Goal: Task Accomplishment & Management: Use online tool/utility

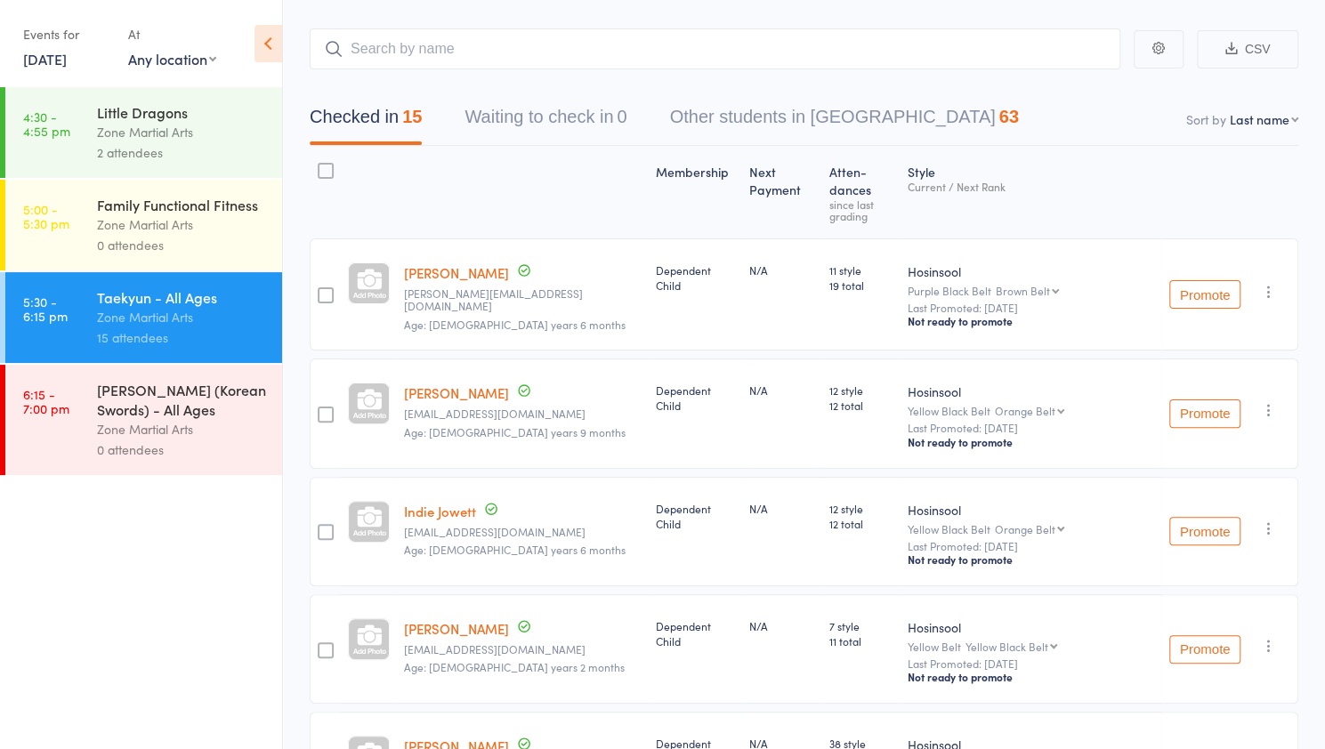
click at [545, 52] on input "search" at bounding box center [715, 48] width 811 height 41
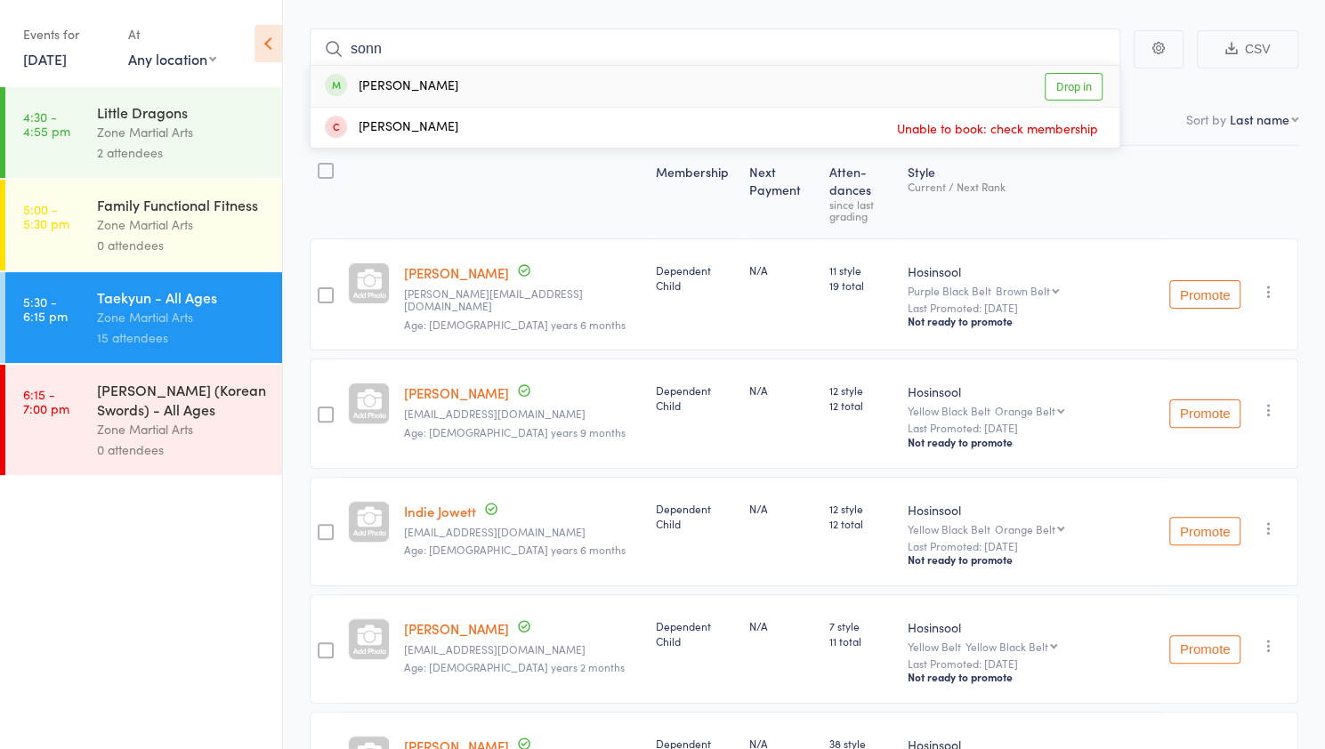
type input "sonn"
click at [1085, 81] on link "Drop in" at bounding box center [1074, 87] width 58 height 28
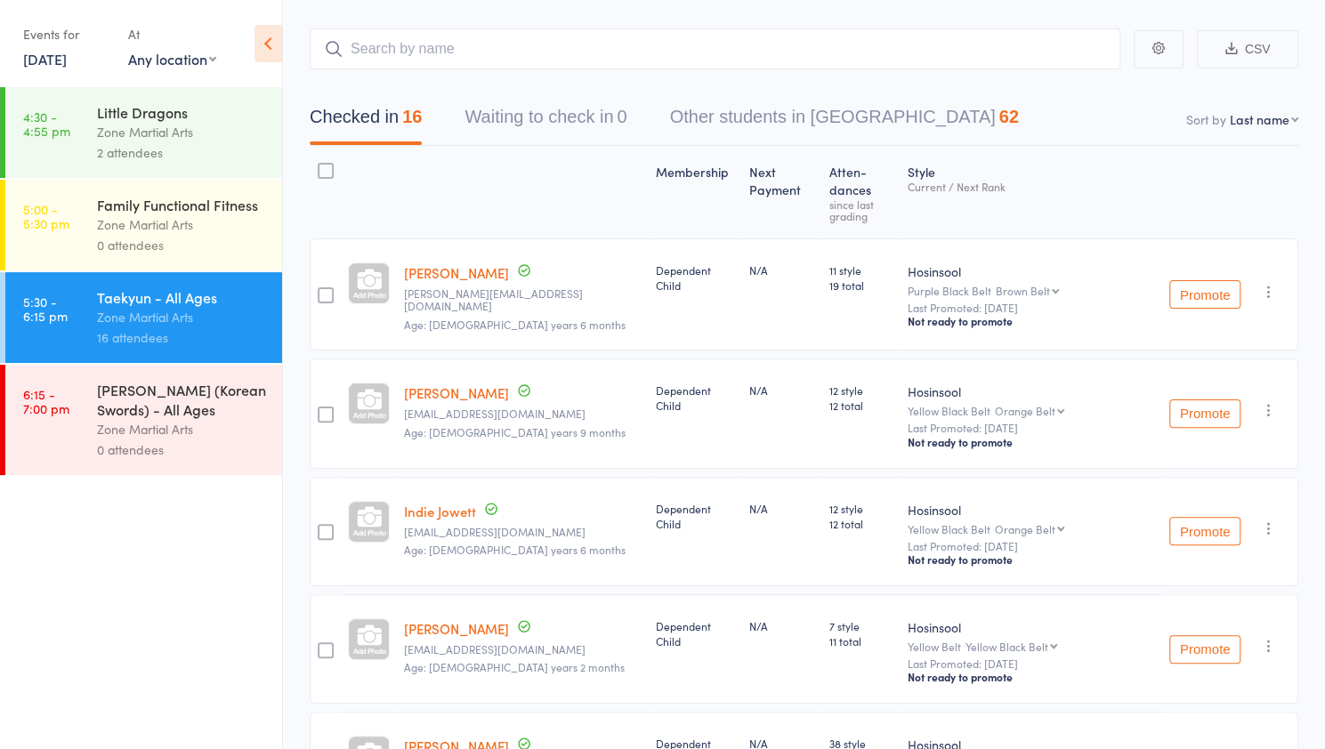
click at [131, 428] on div "Zone Martial Arts" at bounding box center [182, 429] width 170 height 20
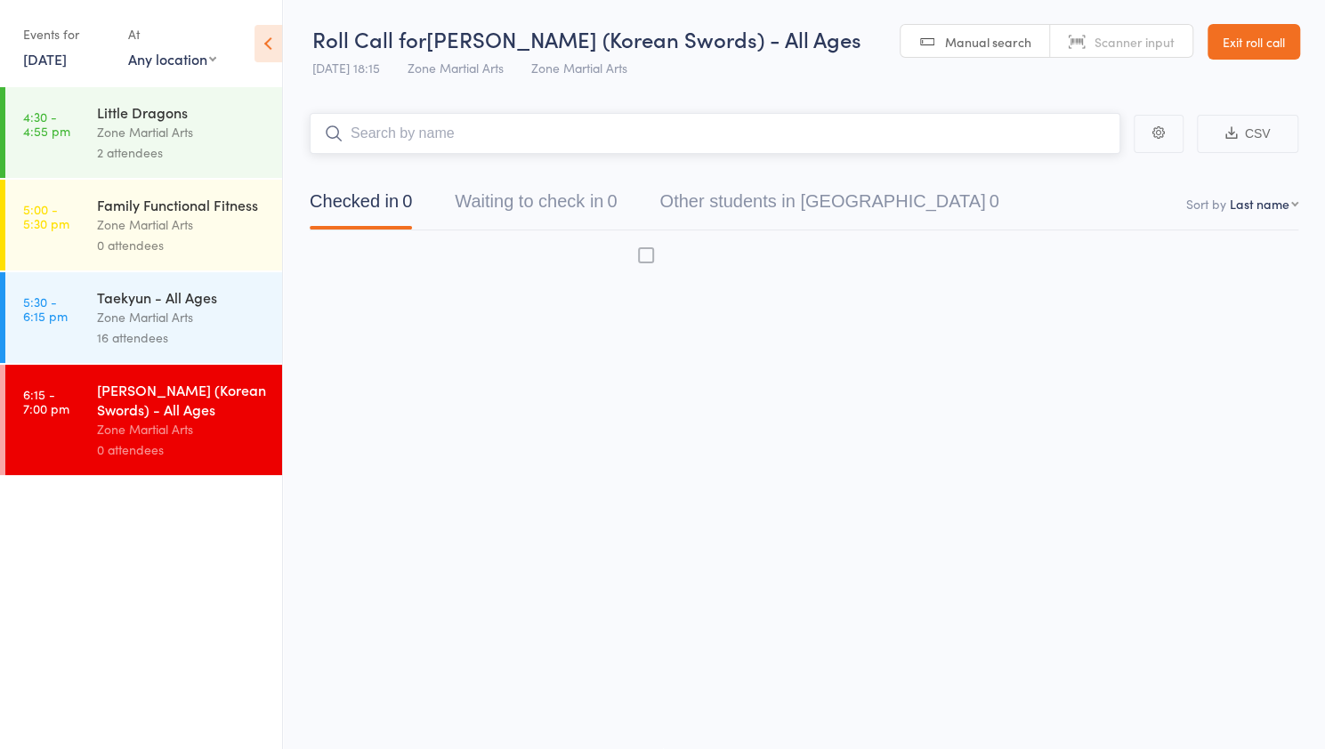
scroll to position [1, 0]
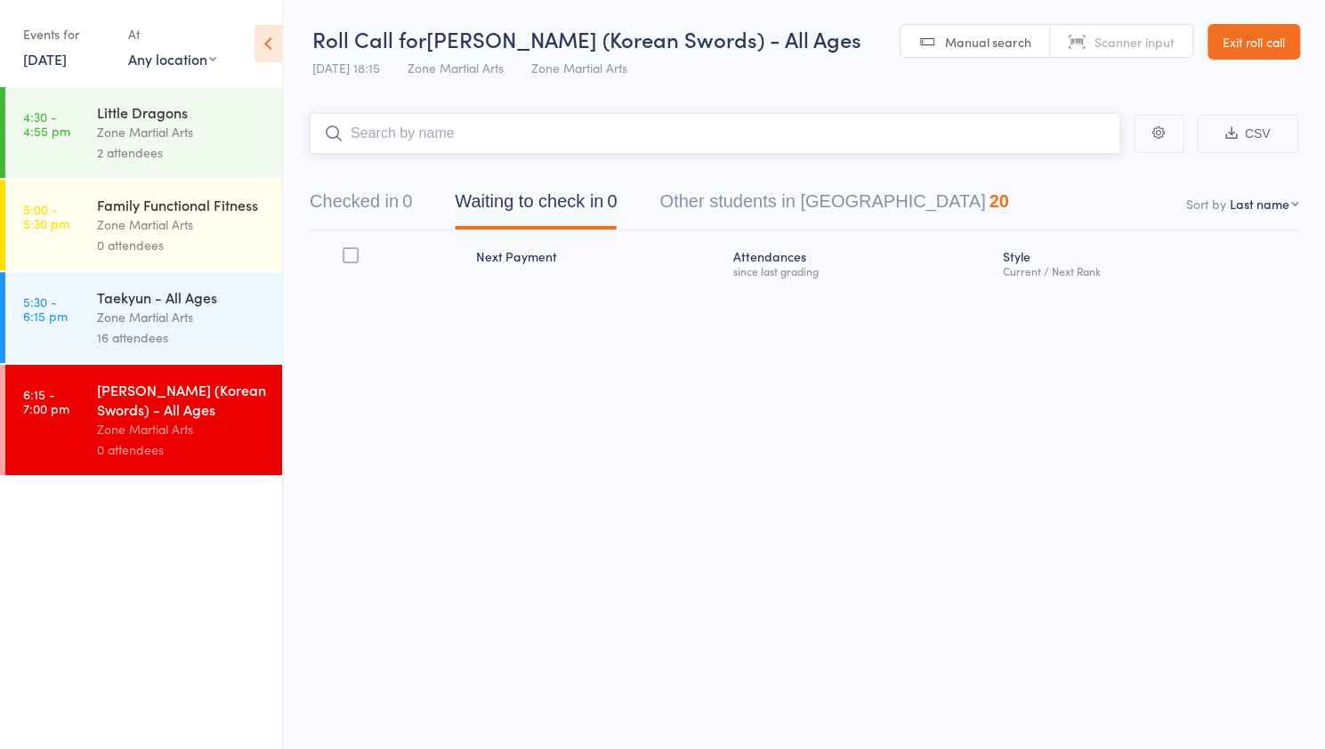
click at [390, 127] on input "search" at bounding box center [715, 133] width 811 height 41
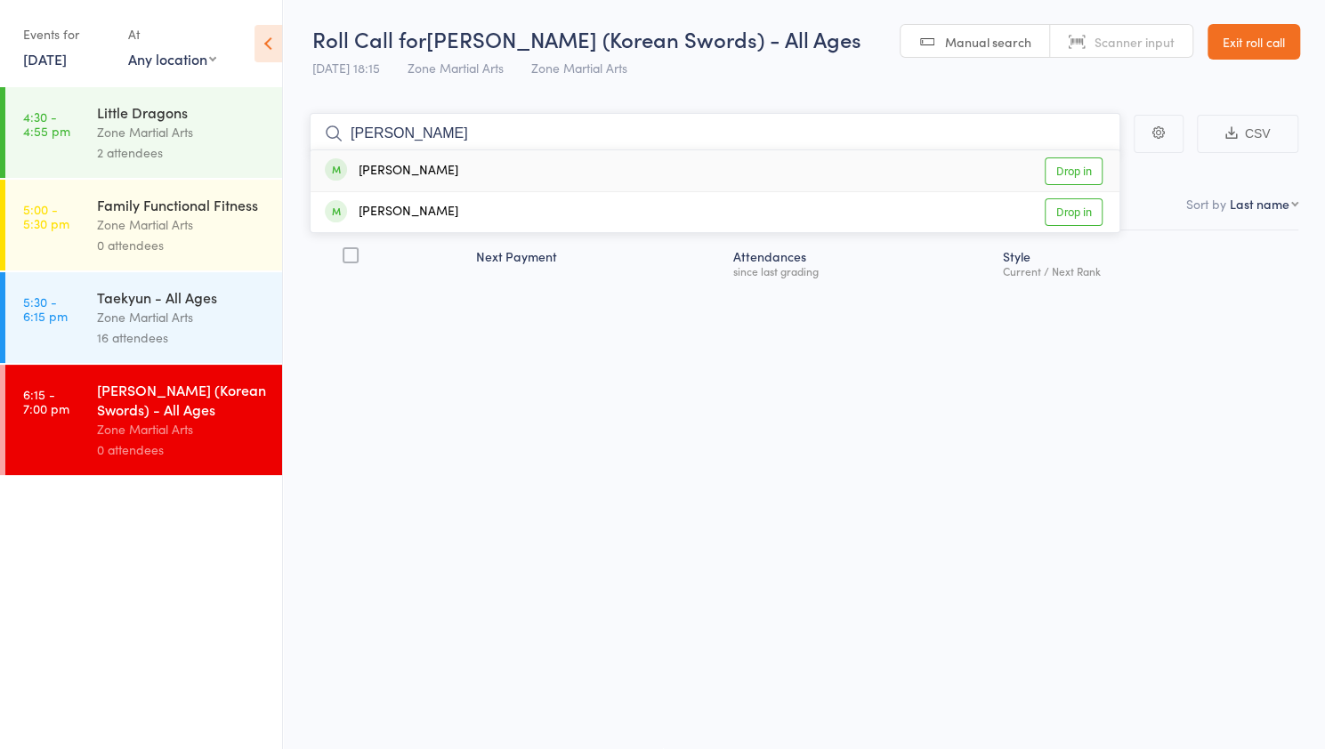
type input "[PERSON_NAME]"
click at [1082, 170] on link "Drop in" at bounding box center [1074, 172] width 58 height 28
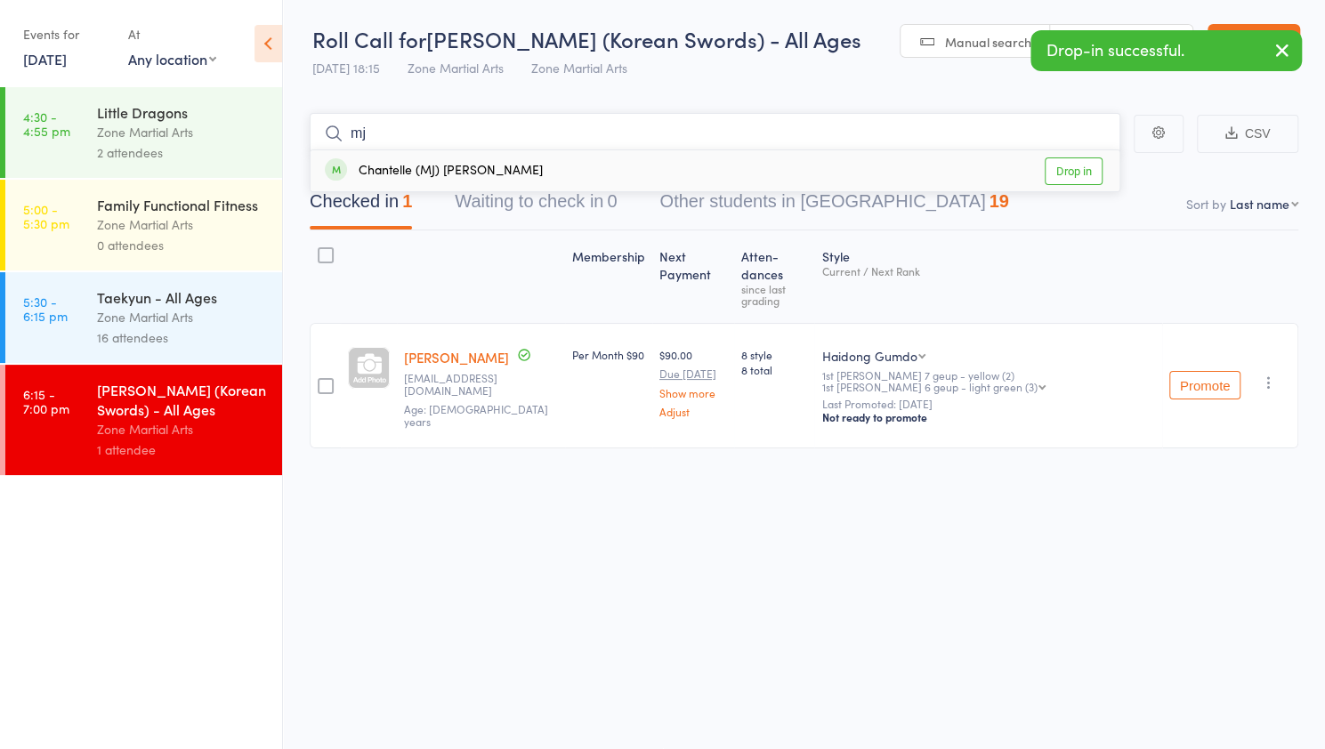
type input "mj"
click at [1081, 183] on link "Drop in" at bounding box center [1074, 172] width 58 height 28
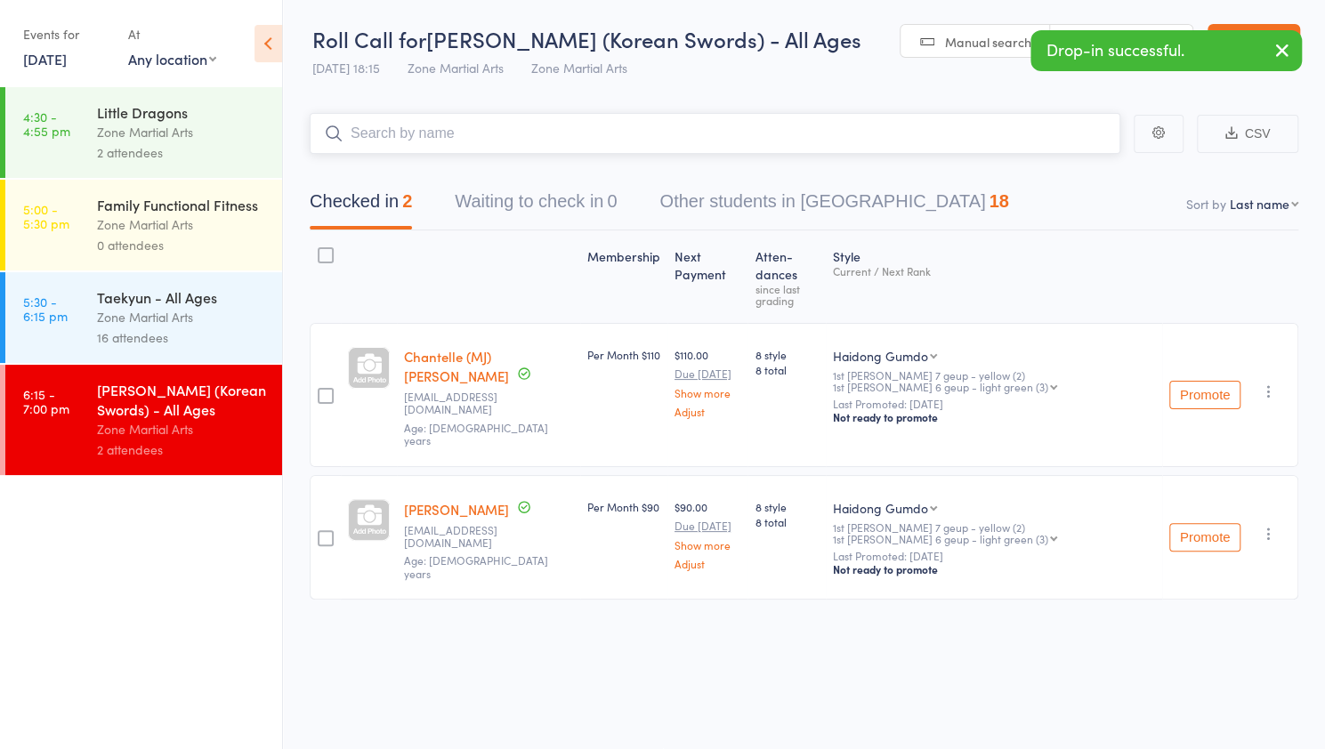
click at [764, 142] on input "search" at bounding box center [715, 133] width 811 height 41
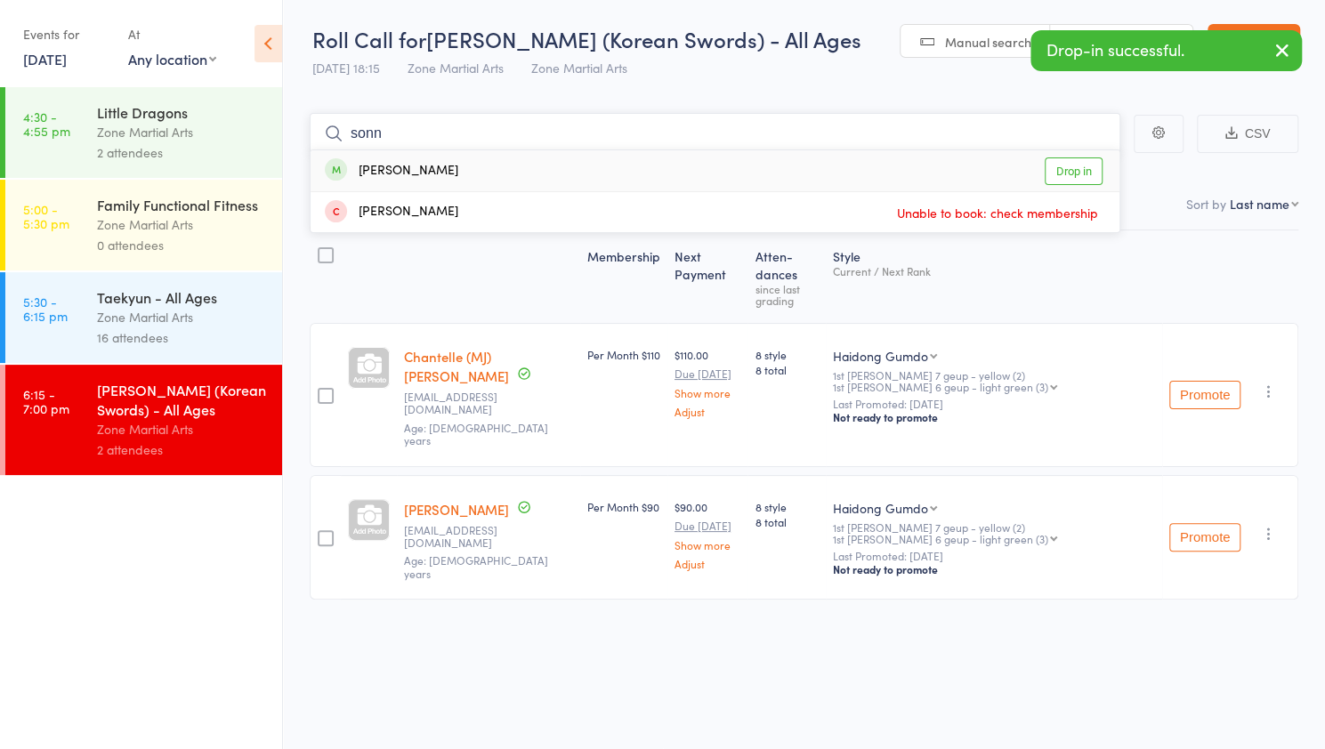
type input "sonn"
click at [1080, 170] on link "Drop in" at bounding box center [1074, 172] width 58 height 28
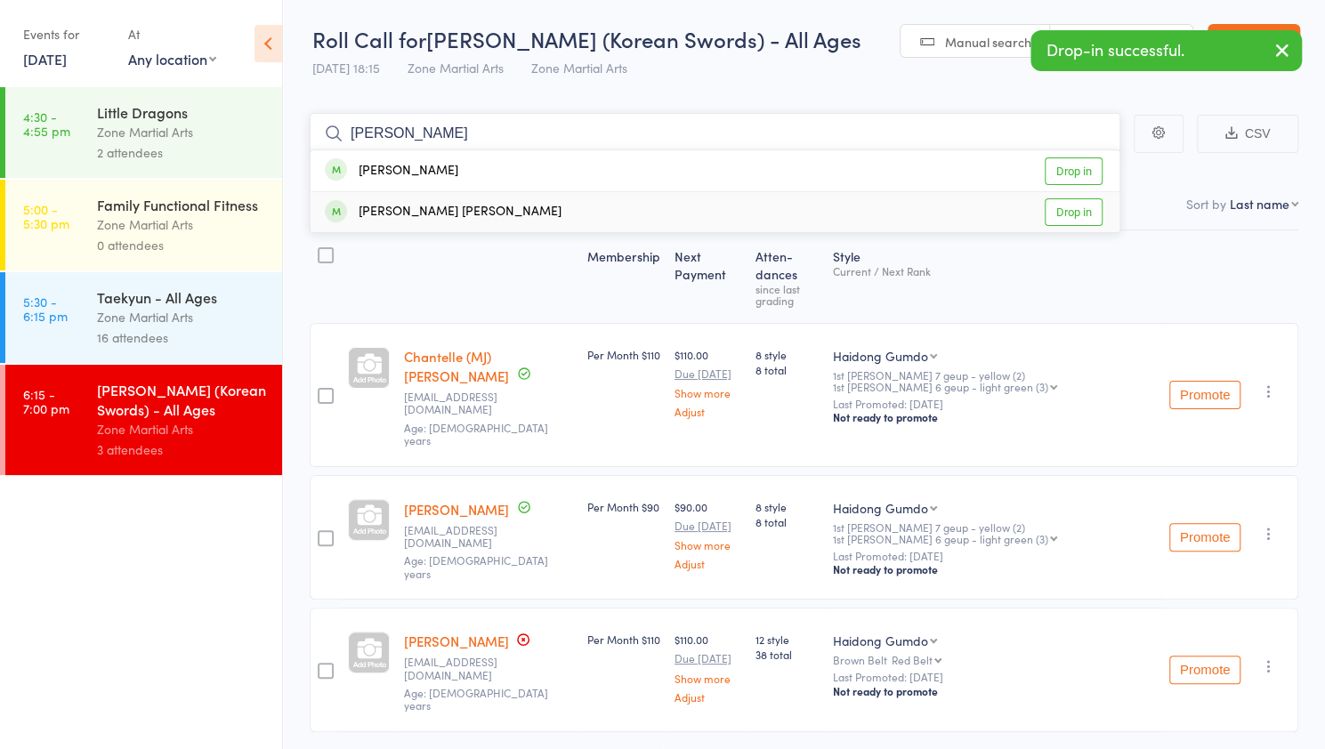
type input "[PERSON_NAME]"
click at [1075, 209] on link "Drop in" at bounding box center [1074, 212] width 58 height 28
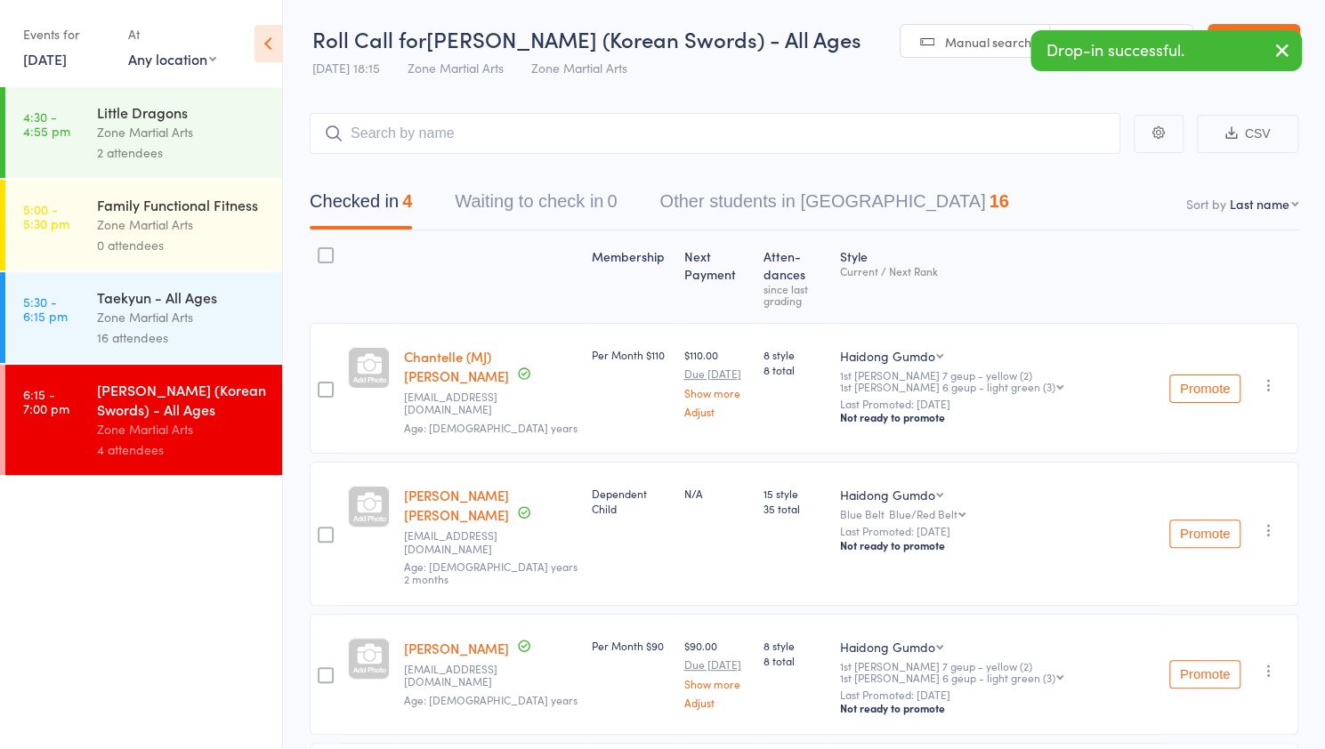
click at [163, 309] on div "Zone Martial Arts" at bounding box center [182, 317] width 170 height 20
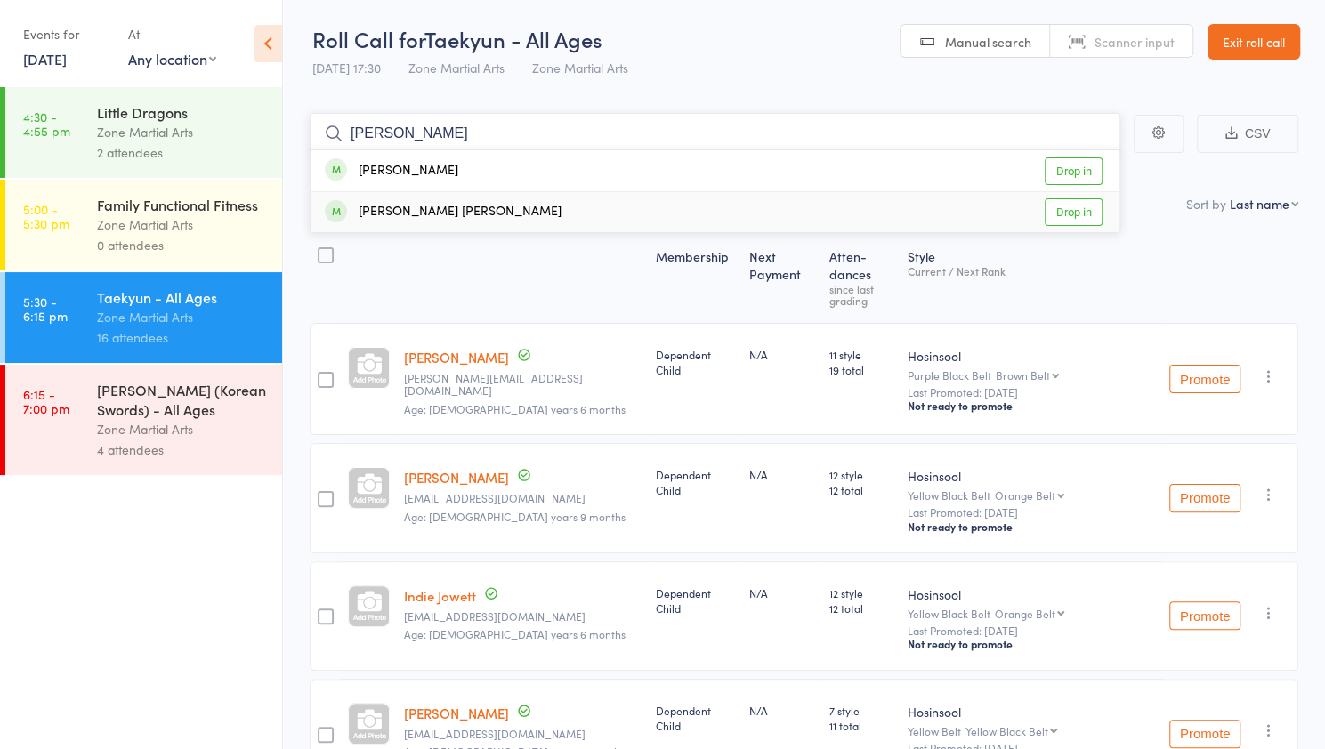
type input "[PERSON_NAME]"
click at [1079, 213] on link "Drop in" at bounding box center [1074, 212] width 58 height 28
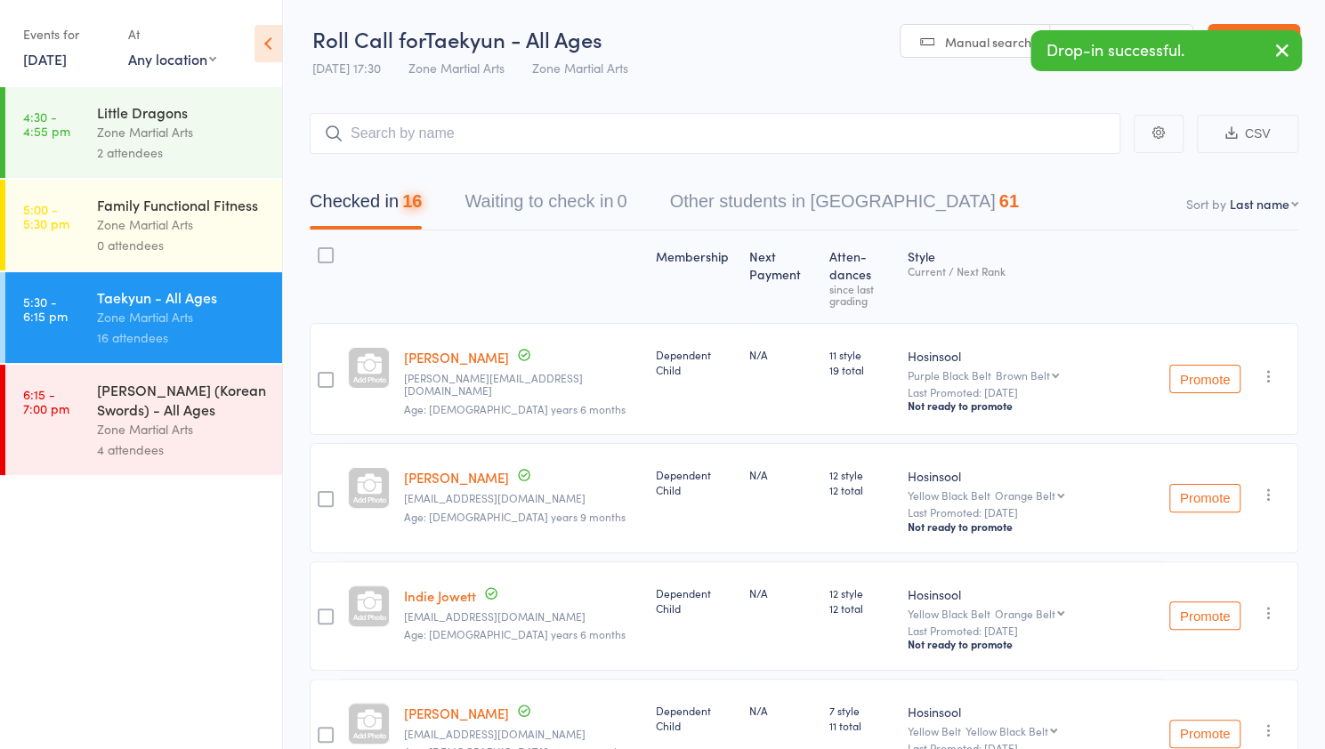
click at [142, 433] on div "Zone Martial Arts" at bounding box center [182, 429] width 170 height 20
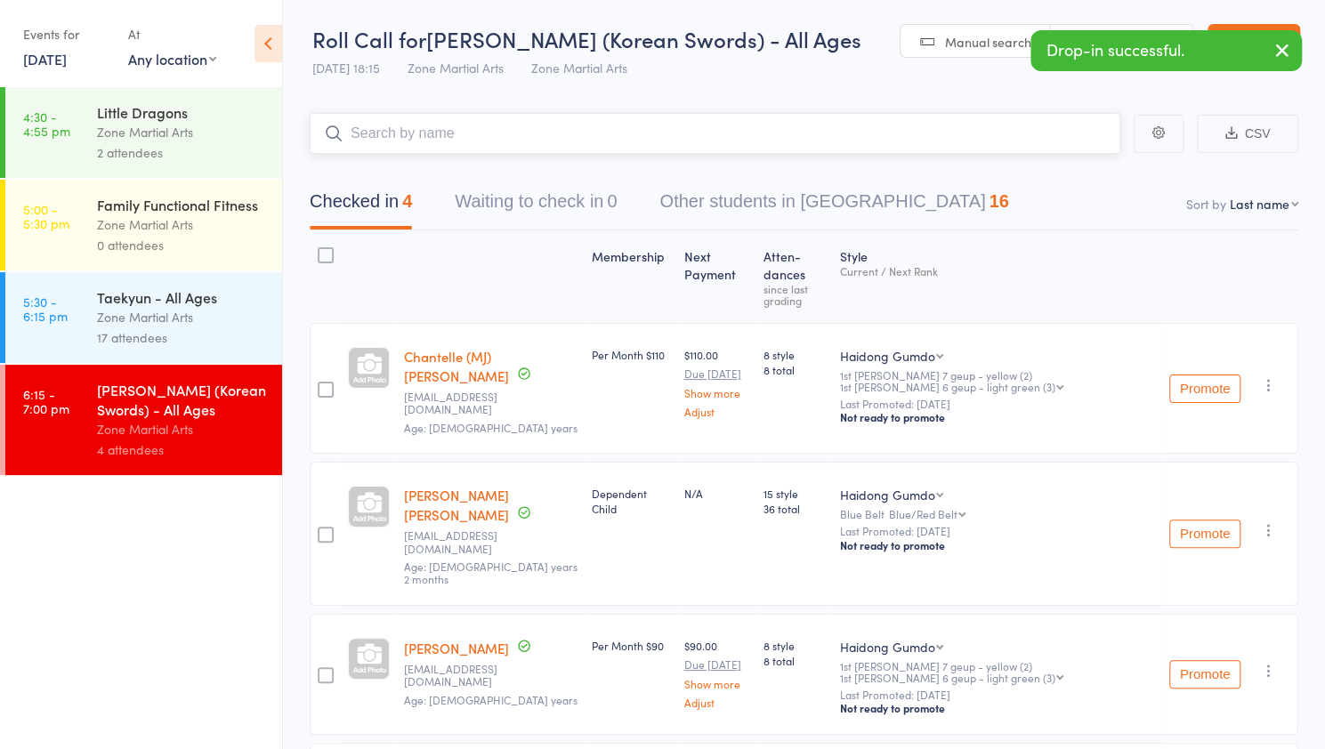
click at [473, 129] on input "search" at bounding box center [715, 133] width 811 height 41
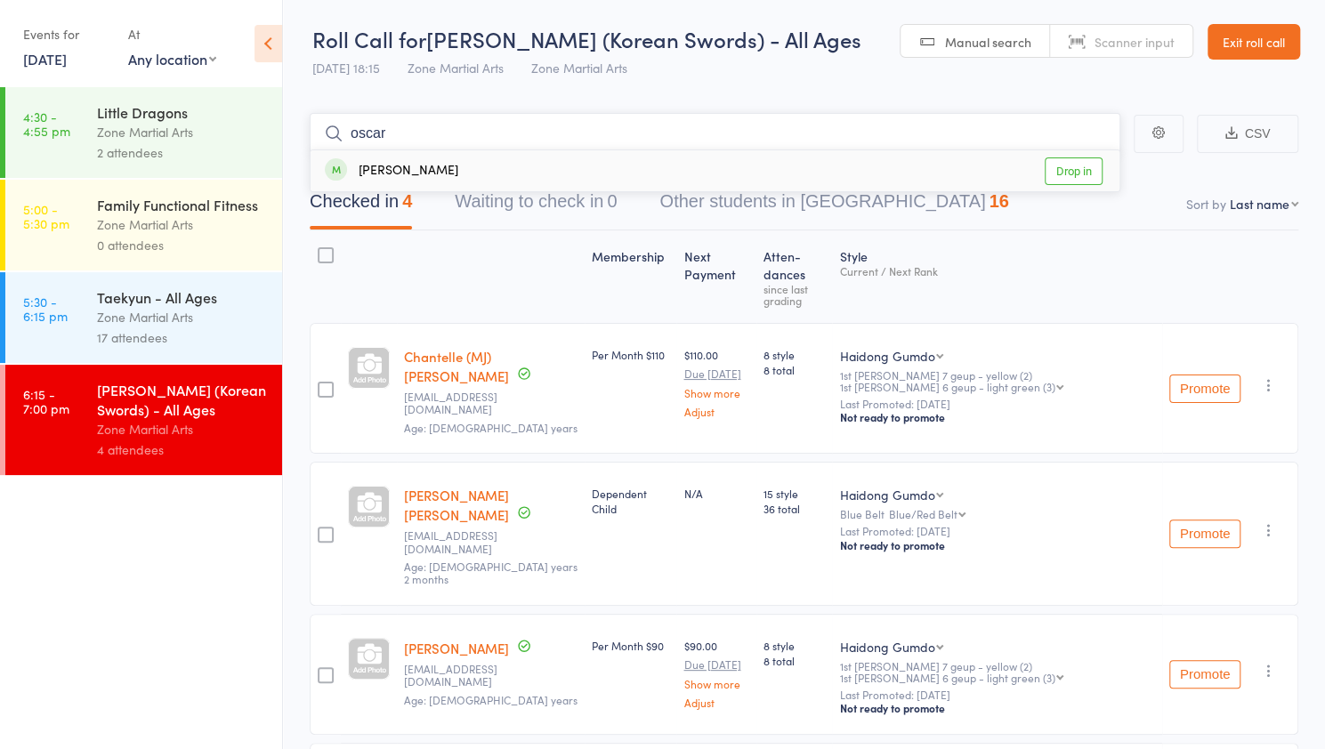
type input "oscar"
click at [1084, 163] on link "Drop in" at bounding box center [1074, 172] width 58 height 28
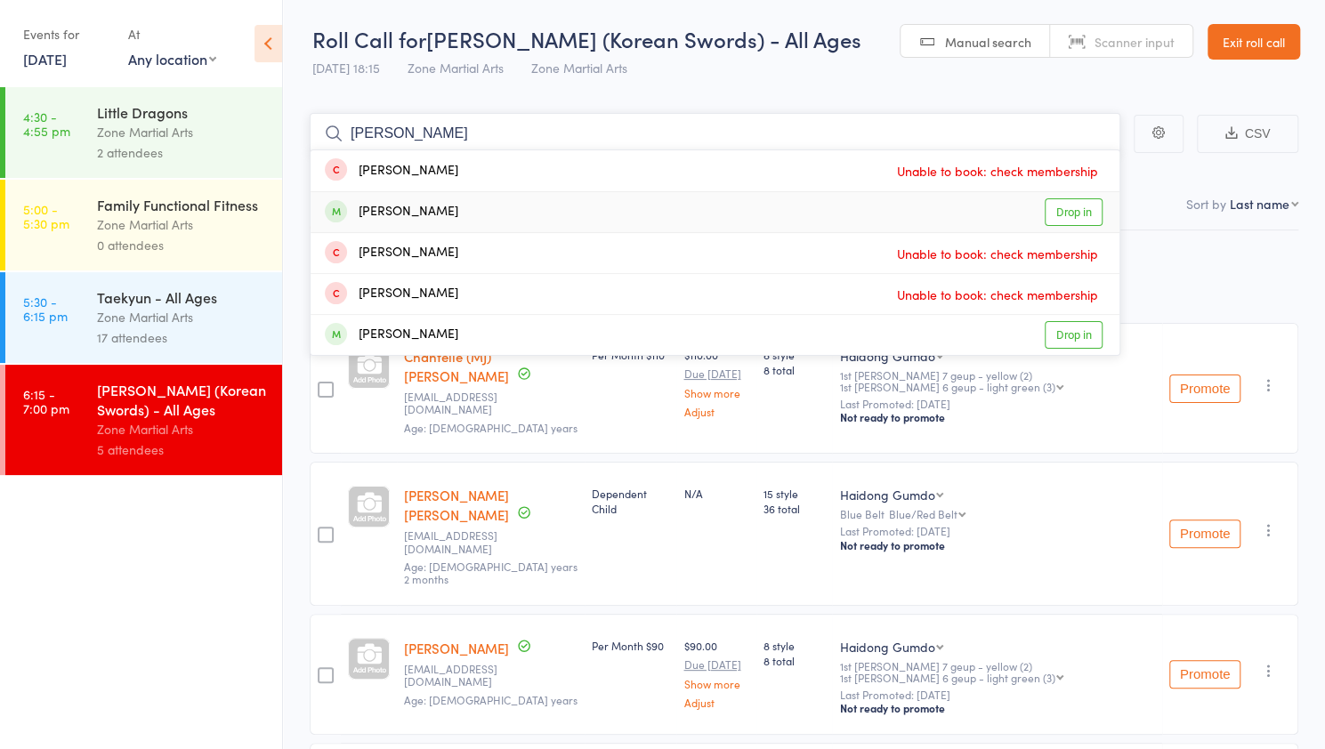
type input "[PERSON_NAME]"
click at [1079, 216] on link "Drop in" at bounding box center [1074, 212] width 58 height 28
